Goal: Task Accomplishment & Management: Use online tool/utility

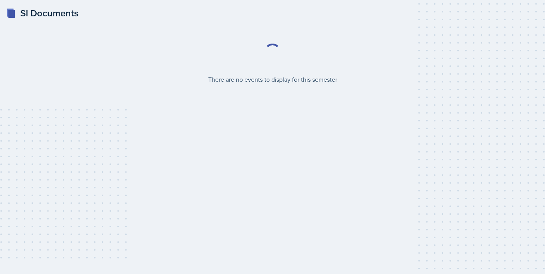
select select "2bed604d-1099-4043-b1bc-2365e8740244"
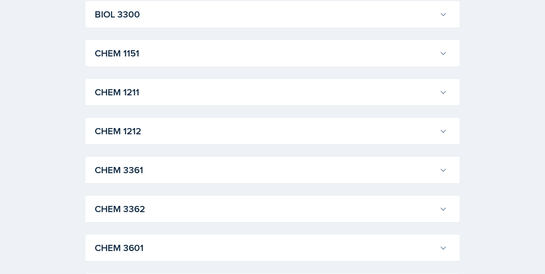
scroll to position [335, 0]
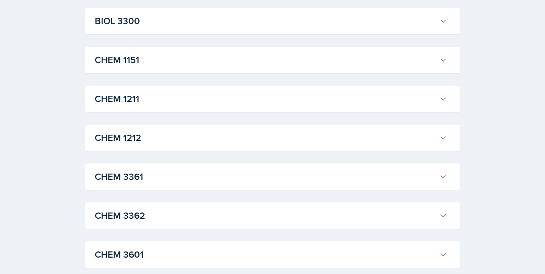
click at [194, 101] on h3 "CHEM 1211" at bounding box center [265, 99] width 341 height 14
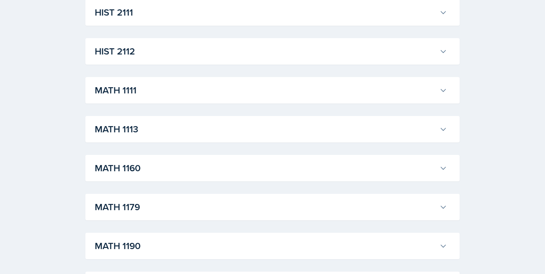
scroll to position [2006, 0]
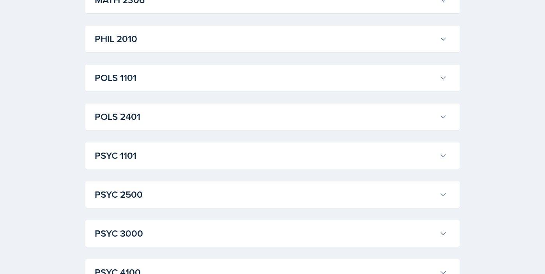
scroll to position [2438, 0]
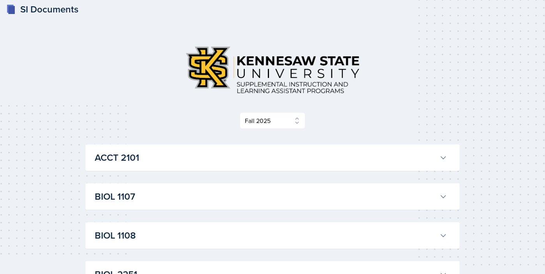
scroll to position [14, 0]
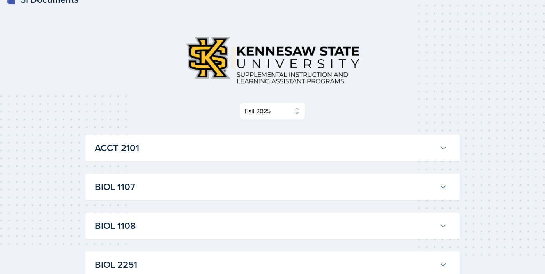
click at [267, 145] on h3 "ACCT 2101" at bounding box center [265, 148] width 341 height 14
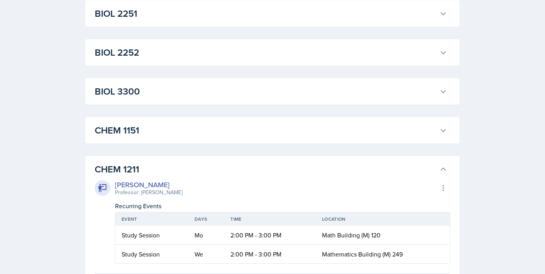
scroll to position [1401, 0]
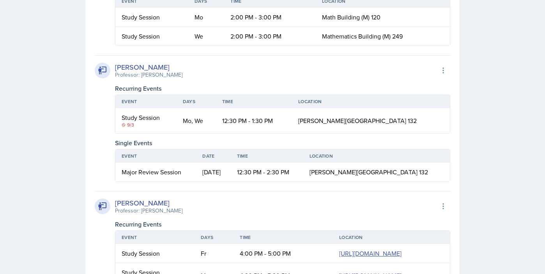
scroll to position [2170, 0]
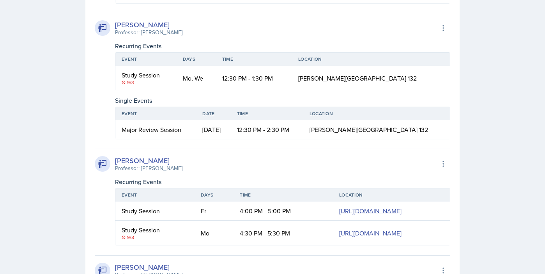
scroll to position [2312, 0]
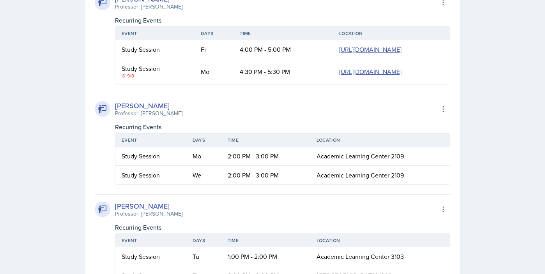
scroll to position [3332, 0]
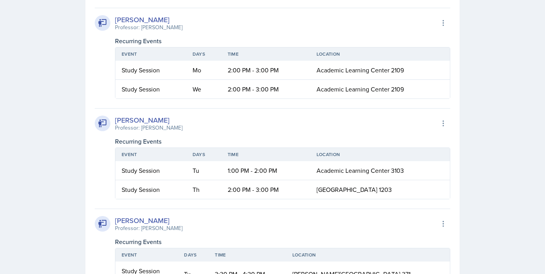
scroll to position [3796, 0]
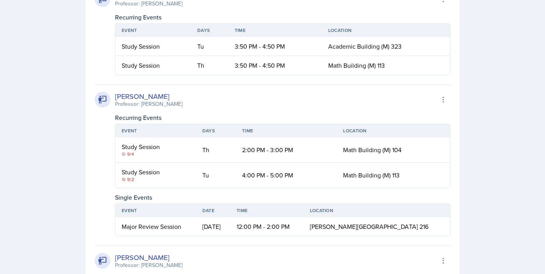
scroll to position [5678, 0]
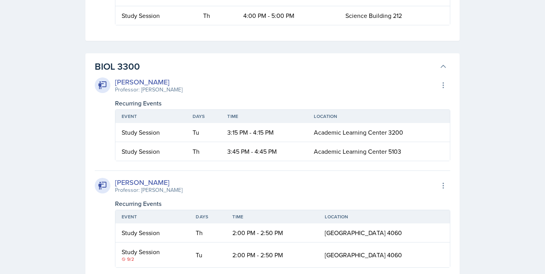
scroll to position [3292, 0]
